Goal: Task Accomplishment & Management: Complete application form

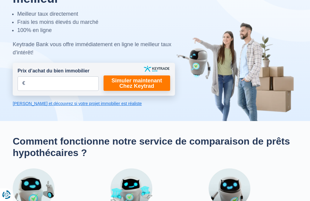
scroll to position [67, 0]
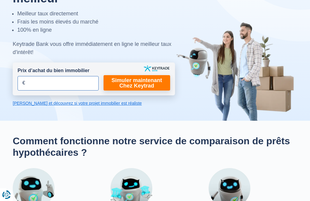
click at [85, 83] on input "Prix d’achat du bien immobilier" at bounding box center [58, 83] width 81 height 15
type input "319.000"
click at [140, 83] on link "Simuler maintenant Chez Keytrad" at bounding box center [136, 82] width 66 height 15
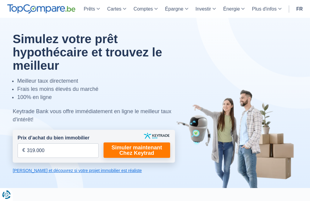
click at [66, 168] on link "Calculez et découvrez si votre projet immobilier est réaliste" at bounding box center [94, 171] width 162 height 6
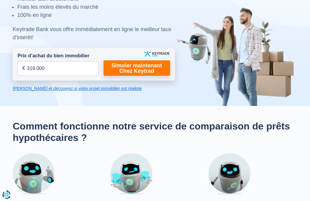
scroll to position [82, 0]
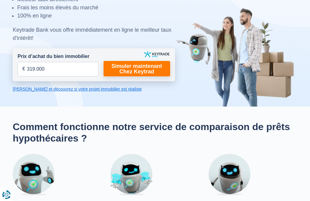
click at [92, 88] on link "Calculez et découvrez si votre projet immobilier est réaliste" at bounding box center [94, 89] width 162 height 6
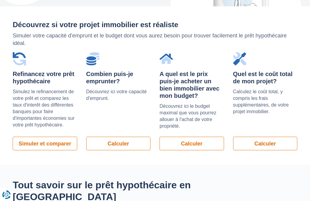
scroll to position [475, 0]
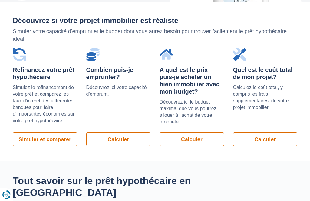
click at [116, 136] on link "Calculer" at bounding box center [118, 140] width 64 height 14
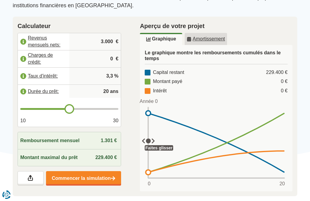
click at [110, 40] on input "3.000" at bounding box center [95, 42] width 47 height 16
type input "3.300"
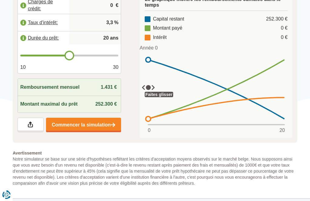
scroll to position [154, 0]
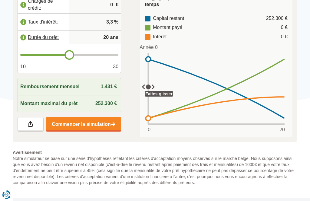
click at [109, 36] on input "20" at bounding box center [95, 37] width 47 height 12
type input "2"
type input "10"
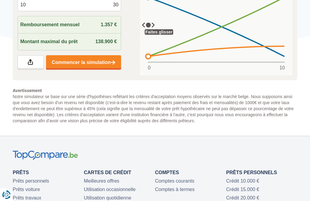
scroll to position [216, 0]
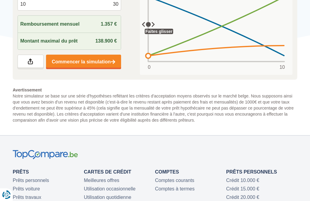
type input "10"
click at [104, 60] on link "Commencer la simulation" at bounding box center [83, 62] width 75 height 15
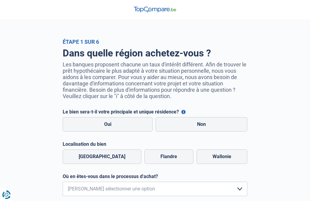
click at [184, 114] on button "Le bien sera-t-il votre principale et unique résidence?" at bounding box center [183, 112] width 4 height 4
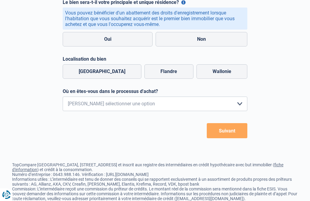
scroll to position [107, 0]
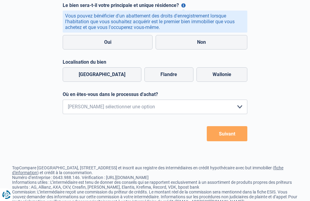
click at [109, 50] on label "Oui" at bounding box center [108, 42] width 90 height 15
click at [109, 50] on input "Oui" at bounding box center [108, 42] width 90 height 15
radio input "true"
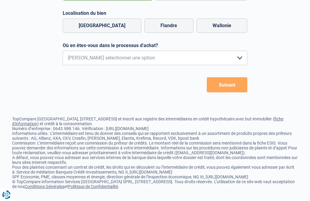
scroll to position [415, 0]
click at [222, 33] on label "Wallonie" at bounding box center [221, 25] width 51 height 15
click at [222, 33] on input "Wallonie" at bounding box center [221, 25] width 51 height 15
radio input "true"
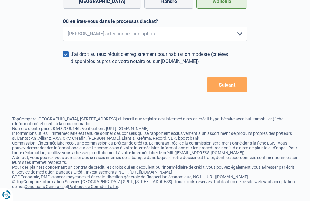
scroll to position [553, 0]
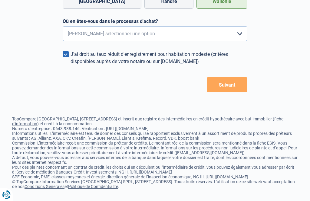
click at [242, 41] on select "Je me renseigne juste car je n'ai pas de projet d'achat concret actuellement Je…" at bounding box center [155, 34] width 184 height 15
select select "1b"
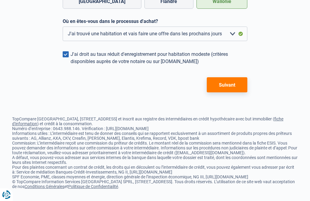
click at [230, 92] on button "Suivant" at bounding box center [226, 84] width 41 height 15
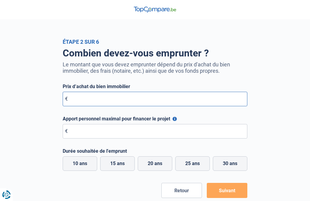
click at [108, 101] on input "Prix d’achat du bien immobilier" at bounding box center [155, 99] width 184 height 15
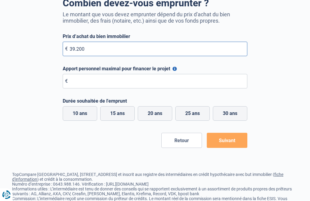
type input "392.000"
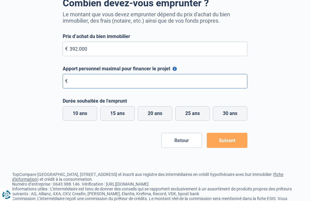
click at [140, 83] on input "Apport personnel maximal pour financer le projet" at bounding box center [155, 81] width 184 height 15
type input "300.000"
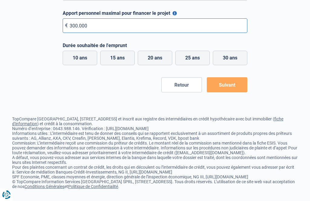
scroll to position [234, 0]
click at [80, 51] on label "10 ans" at bounding box center [80, 58] width 34 height 15
click at [80, 51] on input "10 ans" at bounding box center [80, 58] width 34 height 15
radio input "true"
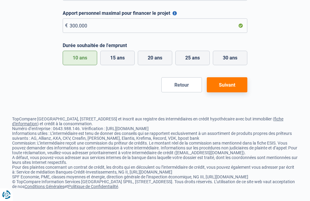
click at [224, 92] on button "Suivant" at bounding box center [226, 84] width 41 height 15
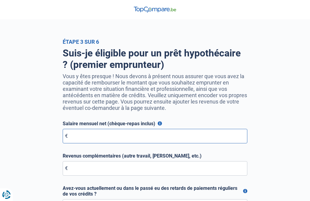
click at [86, 138] on input "Salaire mensuel net (chèque-repas inclus)" at bounding box center [155, 136] width 184 height 15
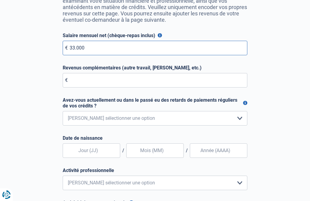
type input "3.300"
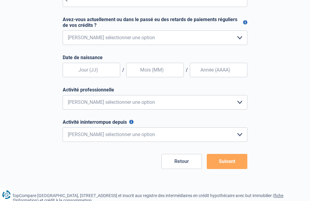
scroll to position [170, 0]
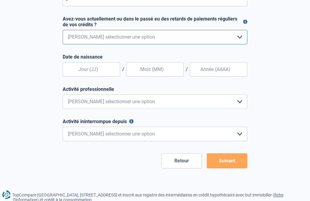
click at [242, 41] on select "Non, jamais Oui mais j'ai tout remboursé il y a moins d'un an Oui mais cela fai…" at bounding box center [155, 37] width 184 height 15
select select "0"
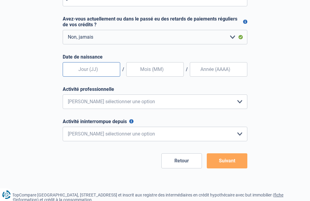
click at [88, 71] on input "text" at bounding box center [91, 69] width 57 height 15
type input "09"
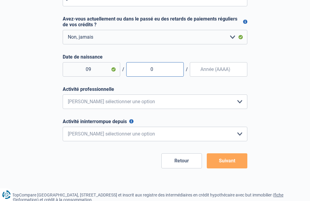
type input "04"
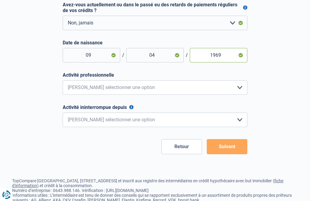
scroll to position [185, 0]
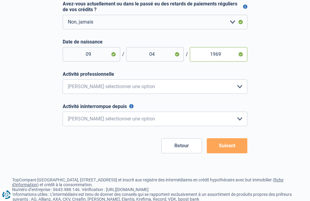
type input "1969"
click at [243, 89] on select "Employé privé Ouvrier Fonctionnaire Indépendant Dirigeant d'entreprise Pensionn…" at bounding box center [155, 86] width 184 height 15
select select "official"
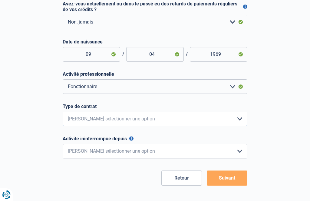
click at [241, 122] on select "Intérimaire Contrat à Durée Indéterminée Contrat à Durée Déterminée Veuillez sé…" at bounding box center [155, 119] width 184 height 15
select select "permanent"
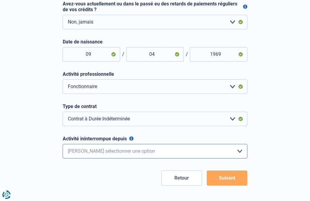
click at [239, 154] on select "< 6 mois 6 - 12 mois 12 - 24 mois 24 - 36 mois > 36 mois Veuillez sélectionner …" at bounding box center [155, 151] width 184 height 15
select select "more36"
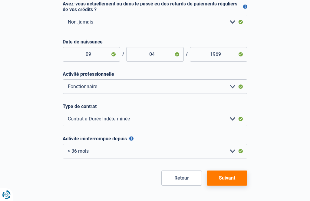
click at [232, 179] on button "Suivant" at bounding box center [226, 178] width 41 height 15
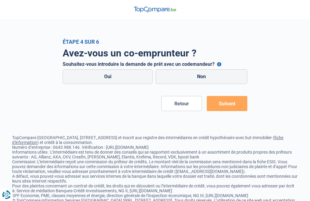
click at [209, 84] on label "Non" at bounding box center [201, 77] width 92 height 15
click at [209, 84] on input "Non" at bounding box center [201, 77] width 92 height 15
radio input "true"
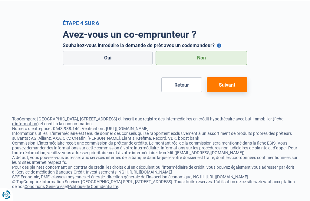
scroll to position [153, 0]
click at [230, 92] on button "Suivant" at bounding box center [226, 84] width 41 height 15
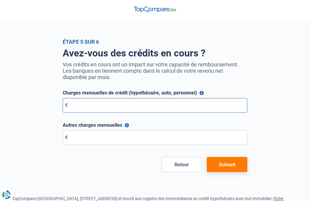
click at [85, 106] on input "Charges mensuelles de crédit (hypothécaire, auto, personnel)" at bounding box center [155, 105] width 184 height 15
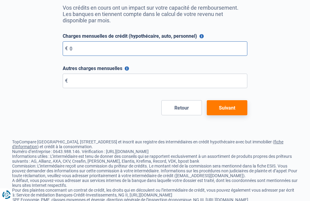
type input "0"
click at [128, 69] on button "Autres charges mensuelles" at bounding box center [127, 68] width 4 height 4
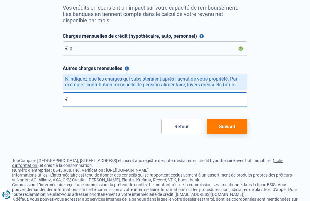
click at [110, 98] on input "Autres charges mensuelles" at bounding box center [155, 99] width 184 height 15
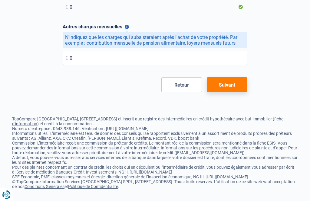
type input "0"
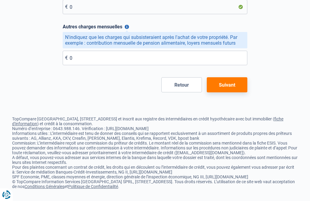
click at [229, 77] on button "Suivant" at bounding box center [226, 84] width 41 height 15
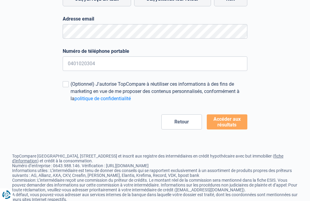
scroll to position [125, 0]
radio input "true"
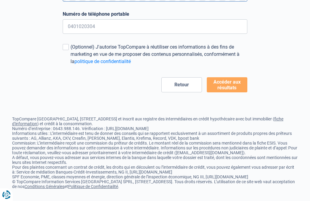
scroll to position [310, 0]
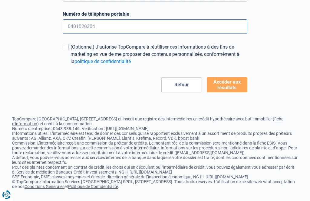
click at [83, 34] on input "Numéro de téléphone portable" at bounding box center [155, 26] width 184 height 15
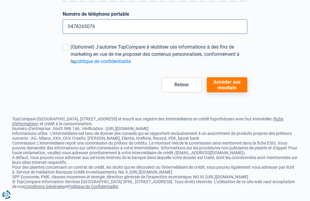
scroll to position [402, 0]
type input "0478265076"
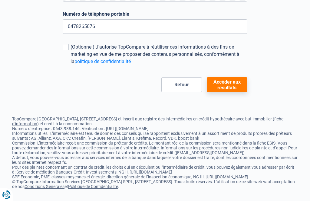
click at [228, 77] on button "Accéder aux résultats" at bounding box center [226, 84] width 41 height 15
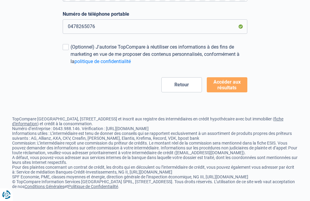
scroll to position [357, 0]
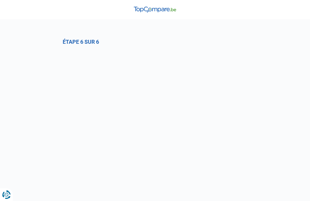
select select "1b"
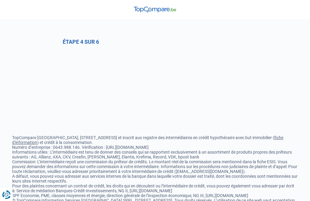
select select "0"
select select "official"
select select "permanent"
select select "more36"
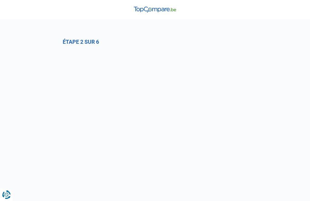
select select "1b"
